Goal: Obtain resource: Obtain resource

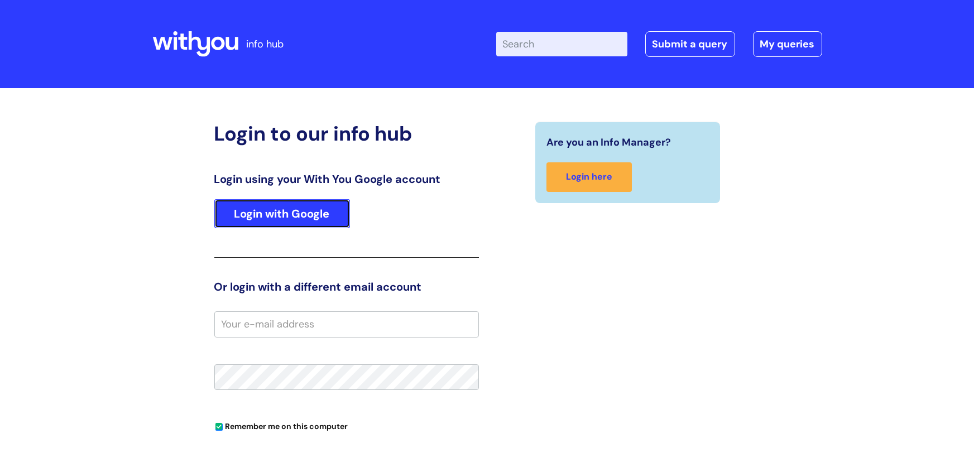
click at [285, 223] on link "Login with Google" at bounding box center [282, 213] width 136 height 29
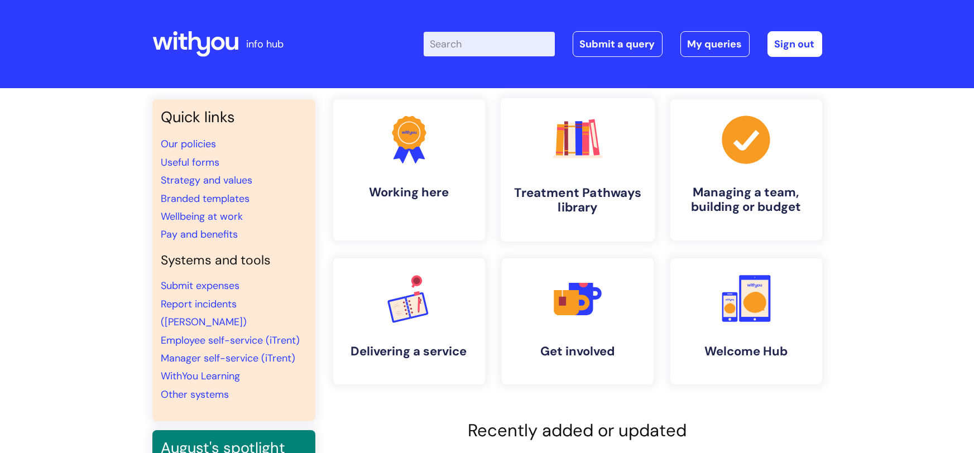
click at [594, 192] on h4 "Treatment Pathways library" at bounding box center [578, 200] width 136 height 30
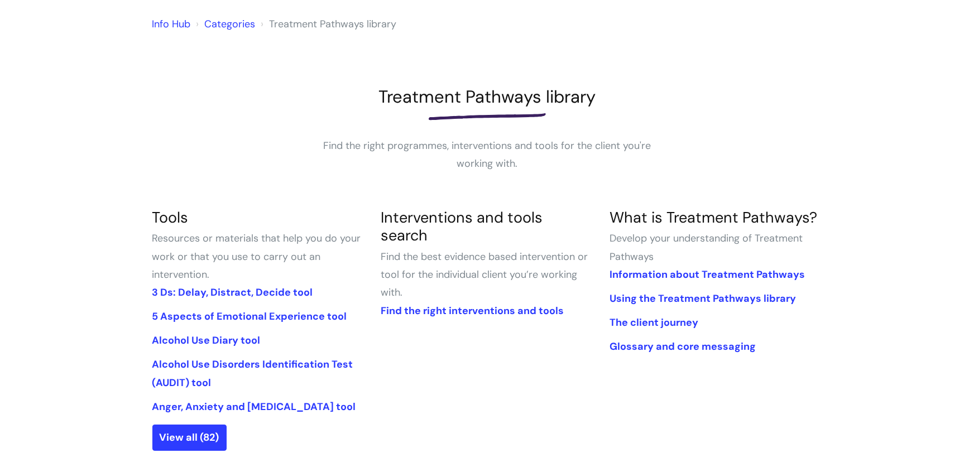
scroll to position [99, 0]
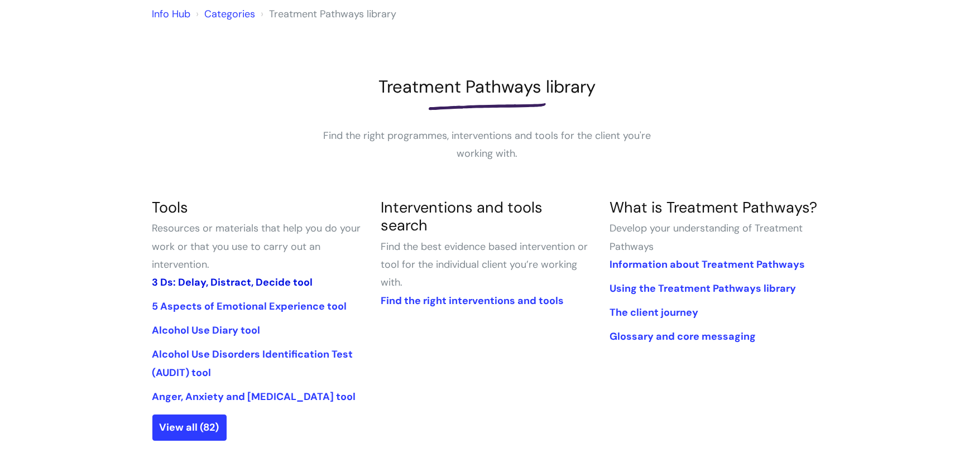
click at [220, 280] on link "3 Ds: Delay, Distract, Decide tool" at bounding box center [232, 282] width 161 height 13
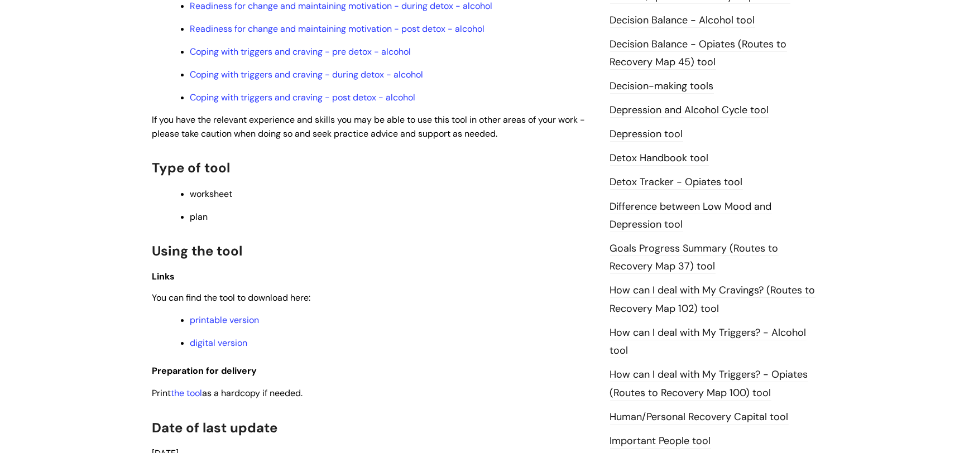
scroll to position [607, 0]
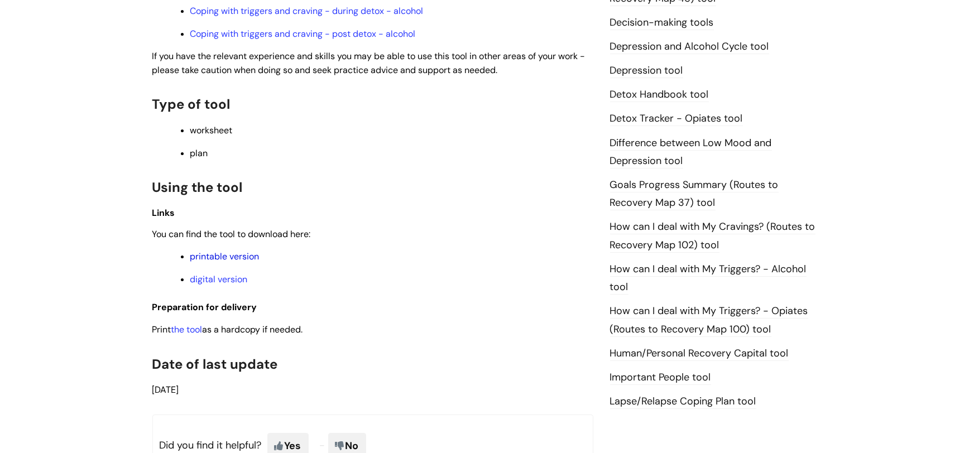
click at [219, 252] on link "printable version" at bounding box center [224, 257] width 69 height 12
